Goal: Find specific page/section: Find specific page/section

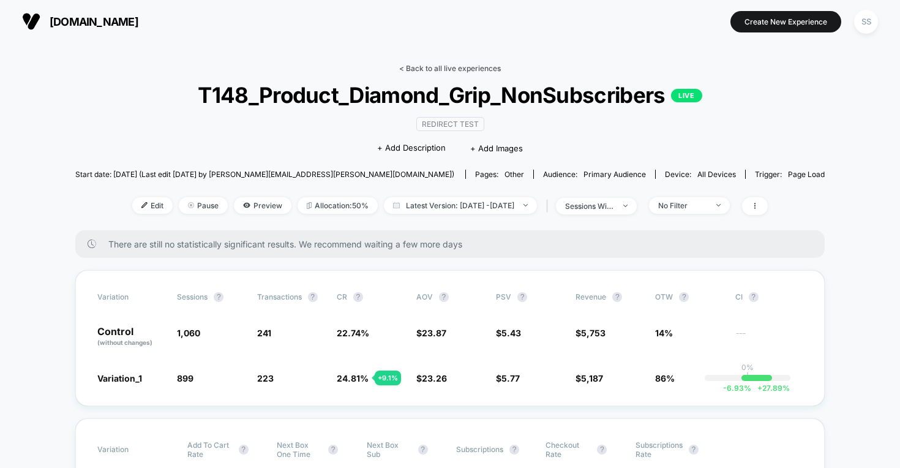
click at [443, 66] on link "< Back to all live experiences" at bounding box center [450, 68] width 102 height 9
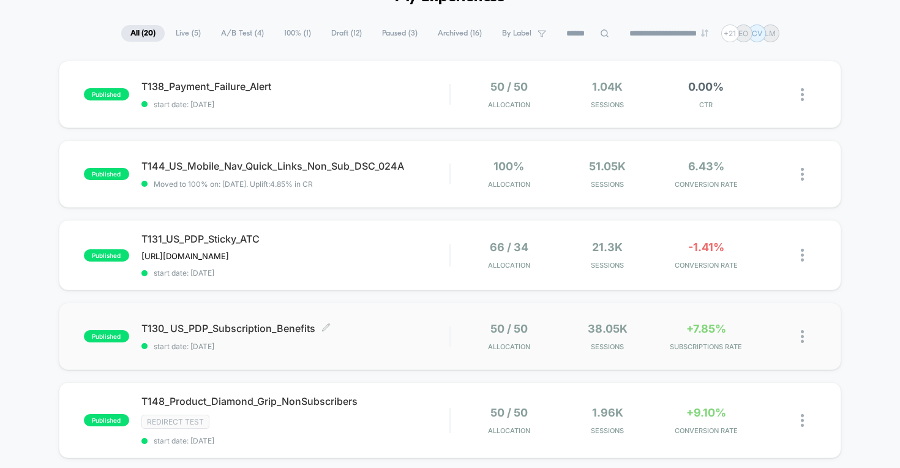
scroll to position [84, 0]
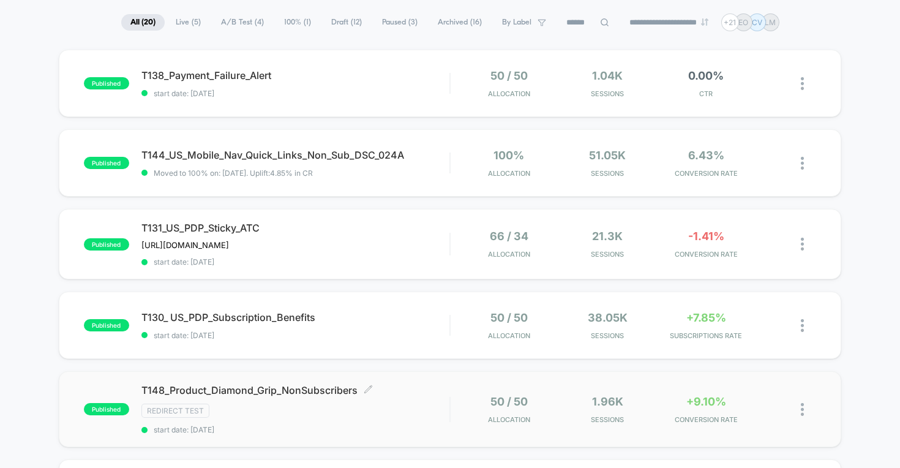
click at [286, 386] on span "T148_Product_Diamond_Grip_NonSubscribers Click to edit experience details" at bounding box center [295, 390] width 309 height 12
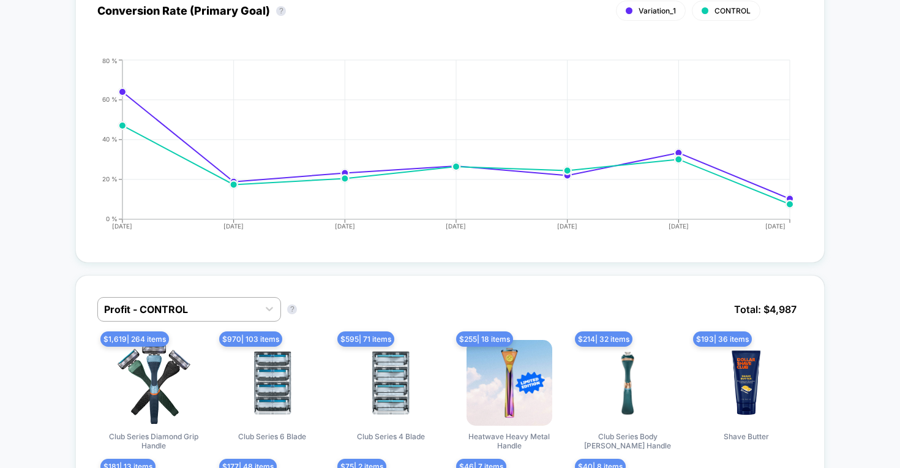
scroll to position [447, 0]
